Goal: Task Accomplishment & Management: Manage account settings

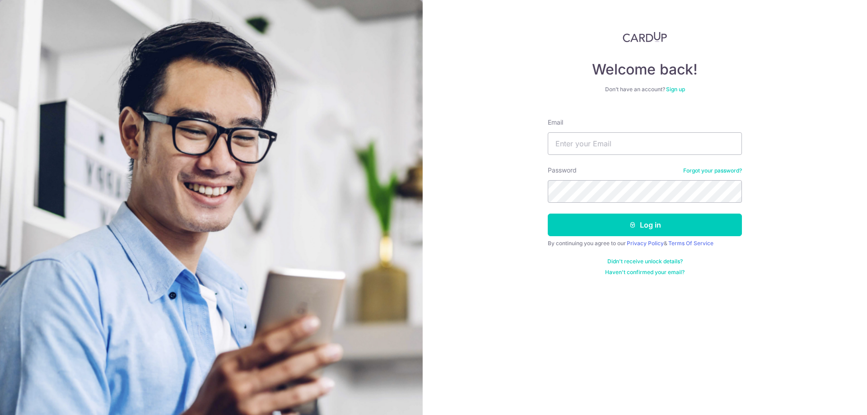
type input "[EMAIL_ADDRESS][DOMAIN_NAME]"
click at [642, 232] on button "Log in" at bounding box center [644, 224] width 194 height 23
